Goal: Transaction & Acquisition: Purchase product/service

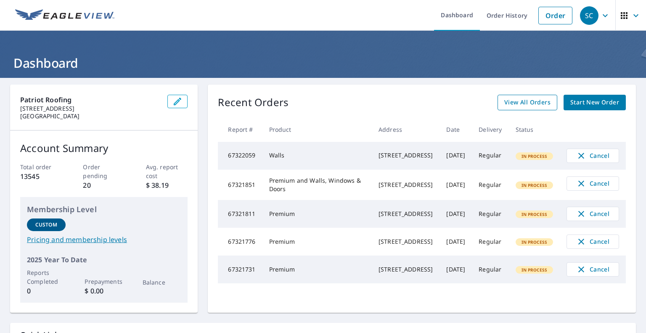
click at [529, 100] on span "View All Orders" at bounding box center [528, 102] width 46 height 11
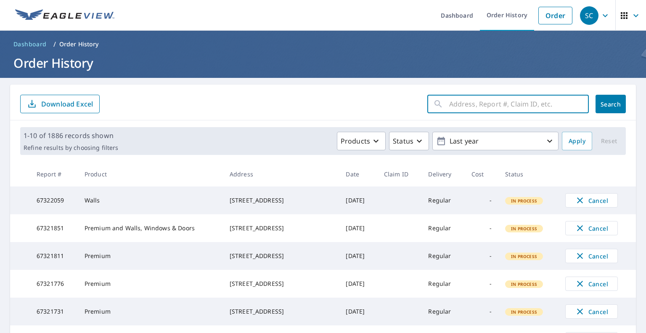
click at [454, 106] on input "text" at bounding box center [519, 104] width 140 height 24
type input "11851"
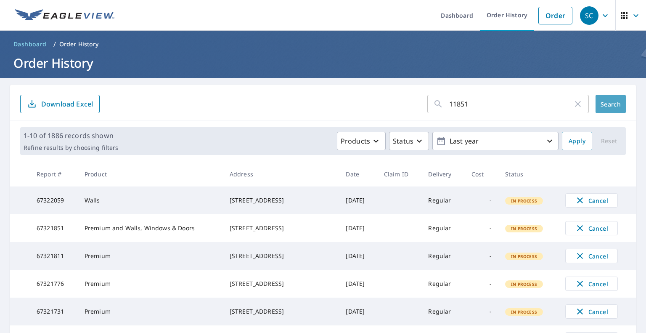
click at [604, 105] on span "Search" at bounding box center [611, 104] width 17 height 8
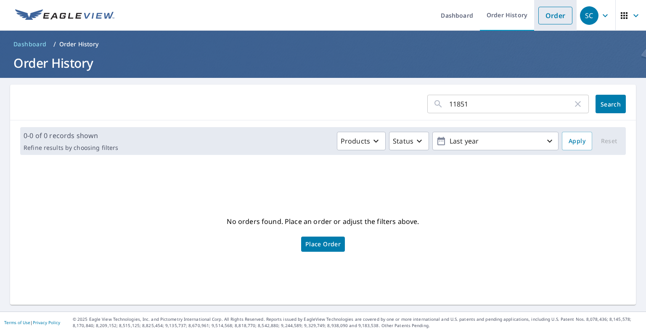
click at [545, 18] on link "Order" at bounding box center [556, 16] width 34 height 18
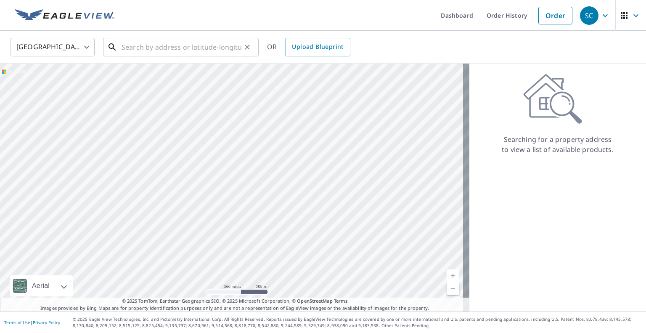
click at [148, 51] on input "text" at bounding box center [182, 47] width 120 height 24
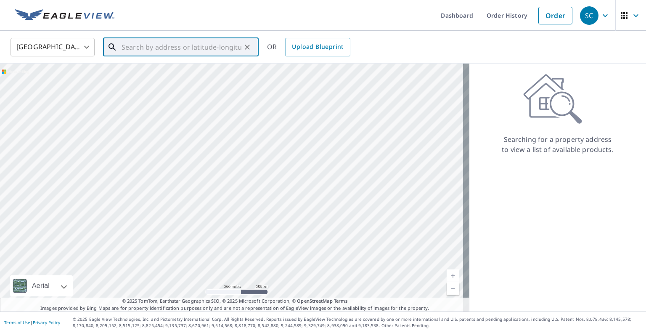
paste input "[STREET_ADDRESS]"
click at [155, 78] on p "Olalla, WA 98359" at bounding box center [186, 81] width 132 height 8
type input "[STREET_ADDRESS]"
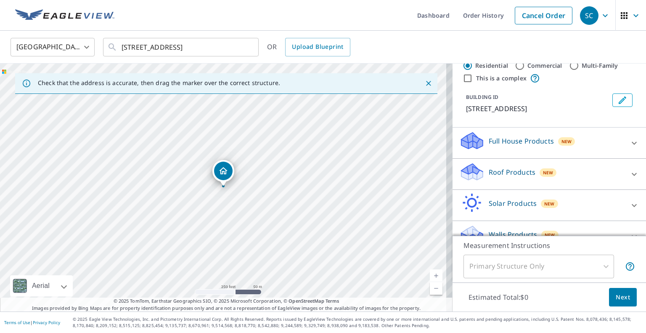
scroll to position [42, 0]
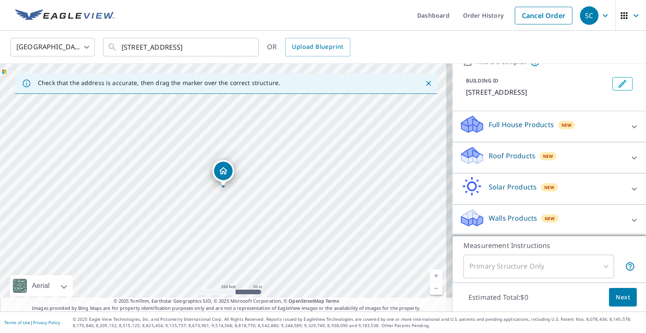
click at [489, 161] on p "Roof Products" at bounding box center [512, 156] width 47 height 10
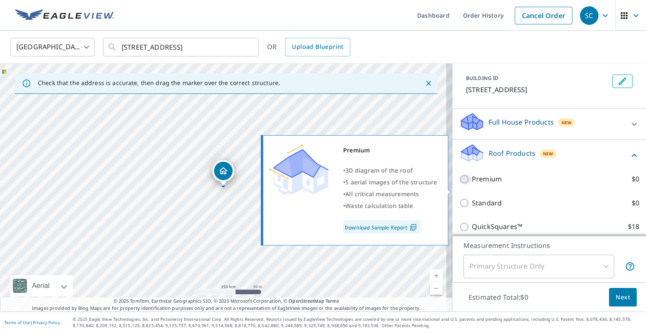
click at [461, 184] on input "Premium $0" at bounding box center [466, 179] width 13 height 10
checkbox input "true"
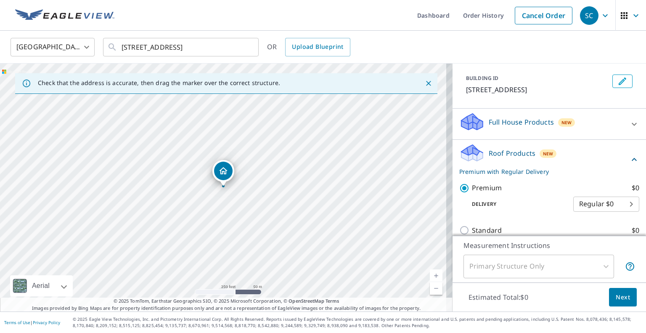
click at [618, 297] on span "Next" at bounding box center [623, 297] width 14 height 11
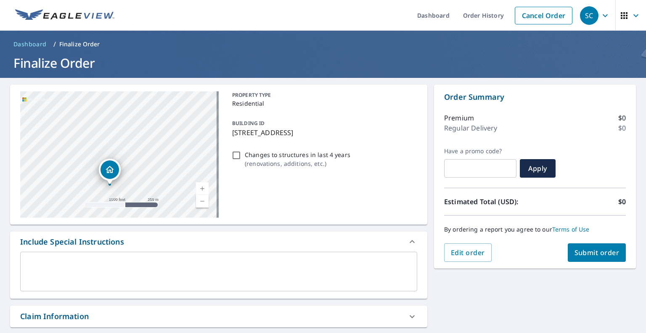
scroll to position [202, 0]
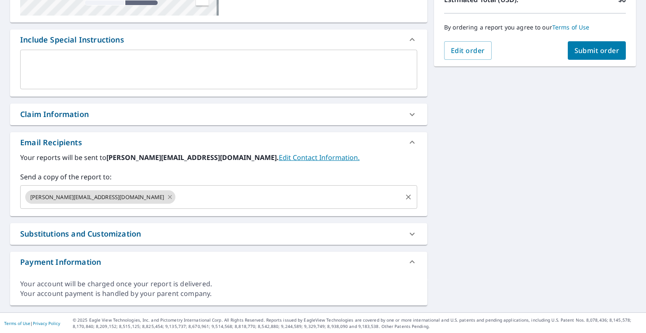
click at [168, 196] on icon at bounding box center [170, 197] width 4 height 4
checkbox input "true"
click at [96, 197] on input "text" at bounding box center [212, 197] width 377 height 16
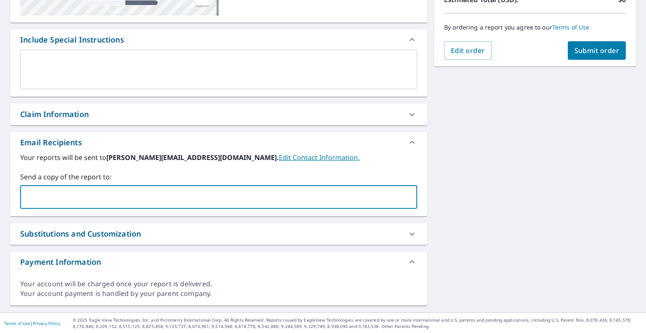
type input "[EMAIL_ADDRESS][DOMAIN_NAME]"
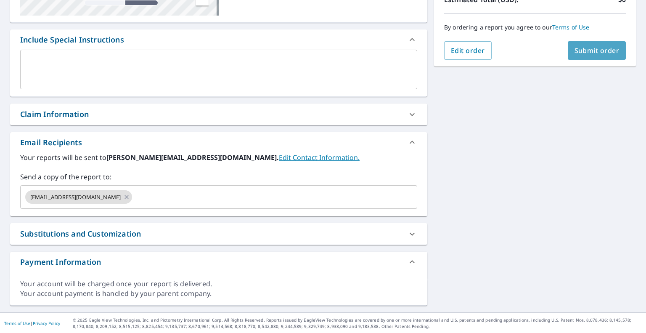
click at [598, 50] on span "Submit order" at bounding box center [597, 50] width 45 height 9
checkbox input "true"
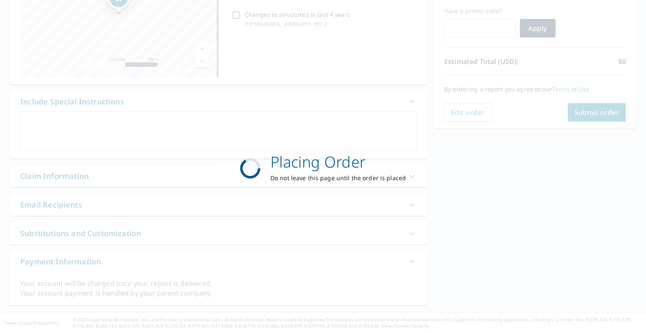
scroll to position [140, 0]
